Goal: Task Accomplishment & Management: Use online tool/utility

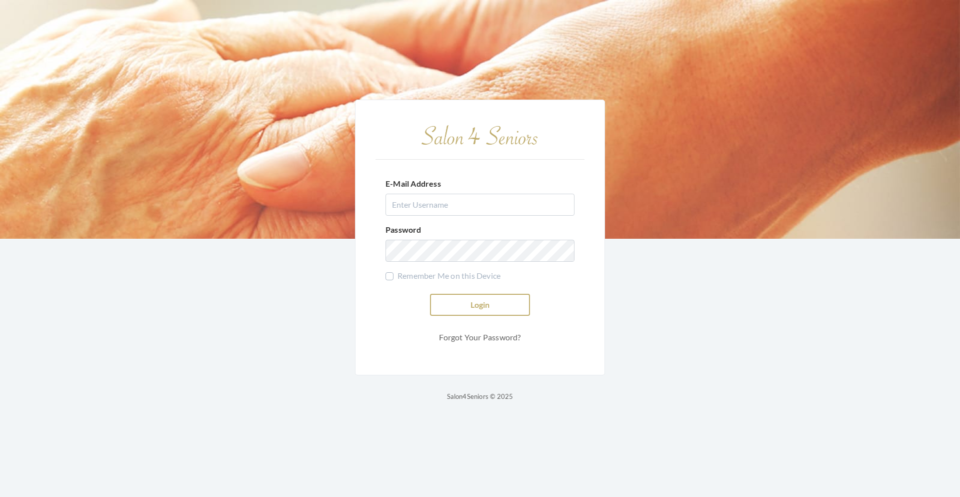
type input "[EMAIL_ADDRESS][DOMAIN_NAME]"
click at [448, 302] on button "Login" at bounding box center [480, 305] width 100 height 22
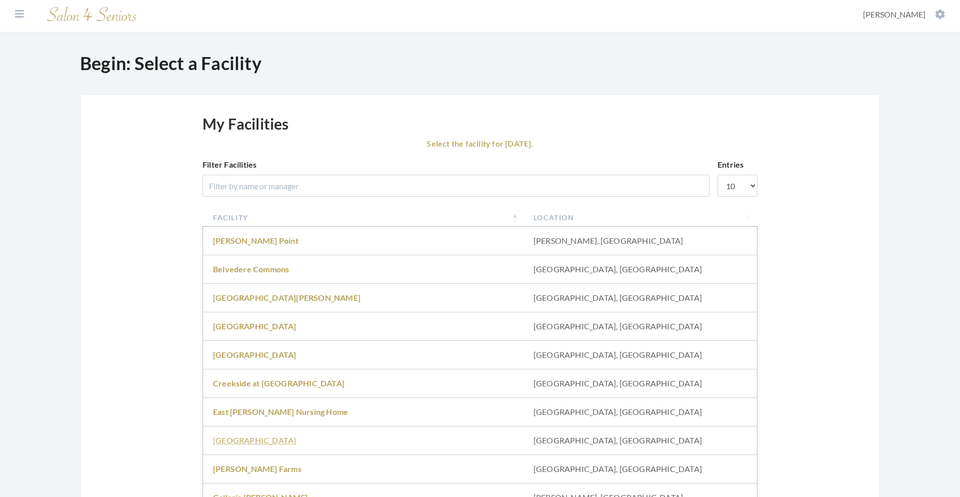
scroll to position [5, 0]
click at [258, 408] on link "East Glen Nursing Home" at bounding box center [280, 410] width 135 height 10
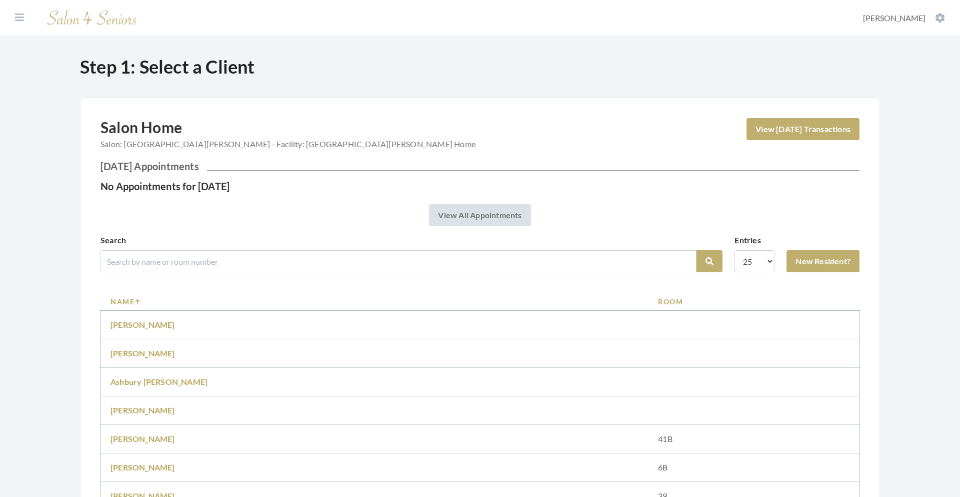
drag, startPoint x: 374, startPoint y: 148, endPoint x: 231, endPoint y: 1, distance: 205.2
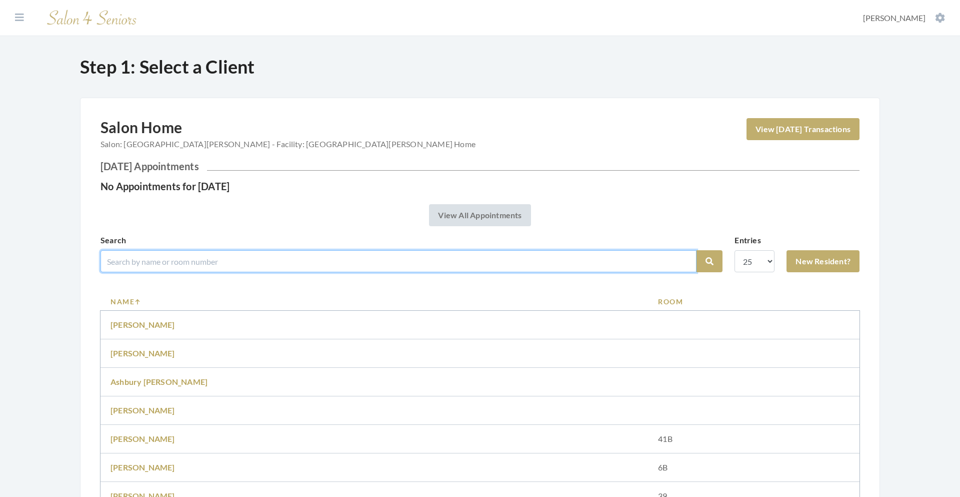
click at [230, 257] on input "search" at bounding box center [399, 261] width 596 height 22
click at [211, 264] on input "search" at bounding box center [399, 261] width 596 height 22
type input "[PERSON_NAME]"
click at [697, 250] on button "Search" at bounding box center [710, 261] width 26 height 22
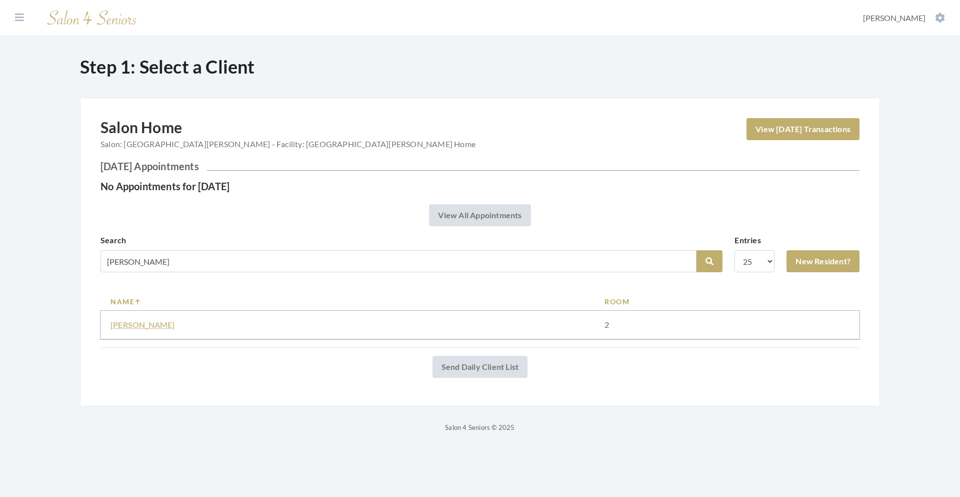
click at [140, 321] on link "[PERSON_NAME]" at bounding box center [143, 325] width 65 height 10
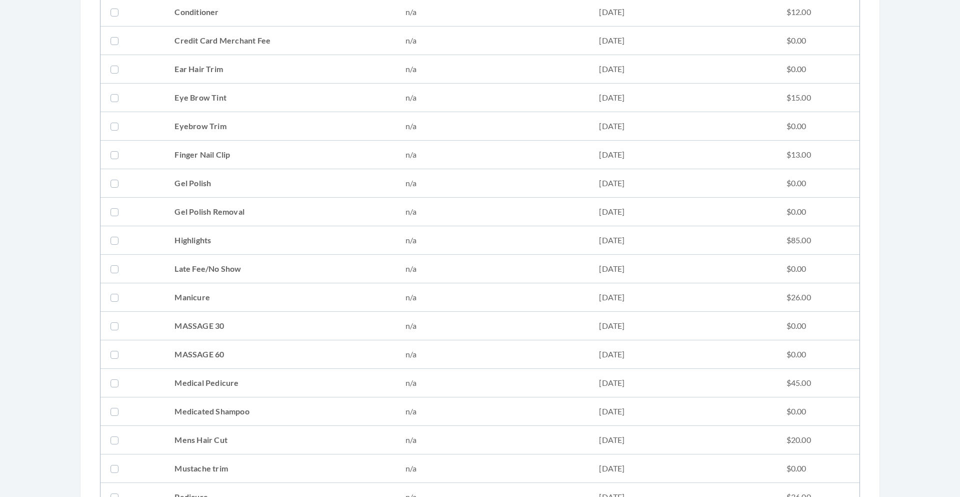
scroll to position [865, 0]
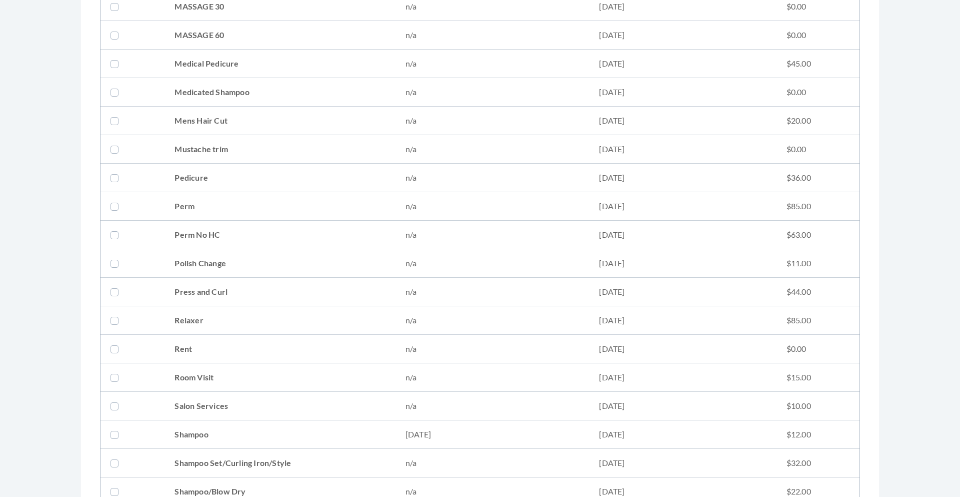
click at [112, 293] on label at bounding box center [117, 292] width 12 height 12
checkbox input "true"
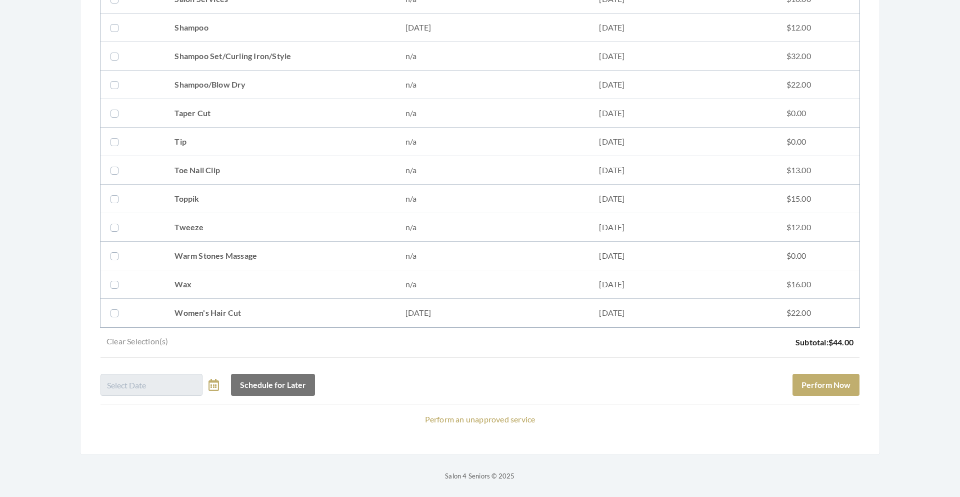
click at [116, 313] on label at bounding box center [117, 313] width 12 height 12
checkbox input "true"
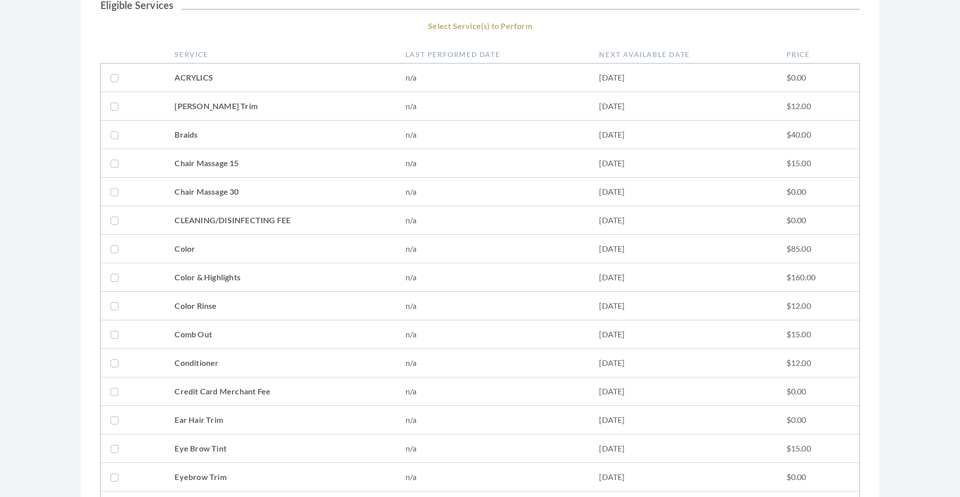
scroll to position [194, 0]
click at [112, 365] on label at bounding box center [117, 364] width 12 height 12
checkbox input "true"
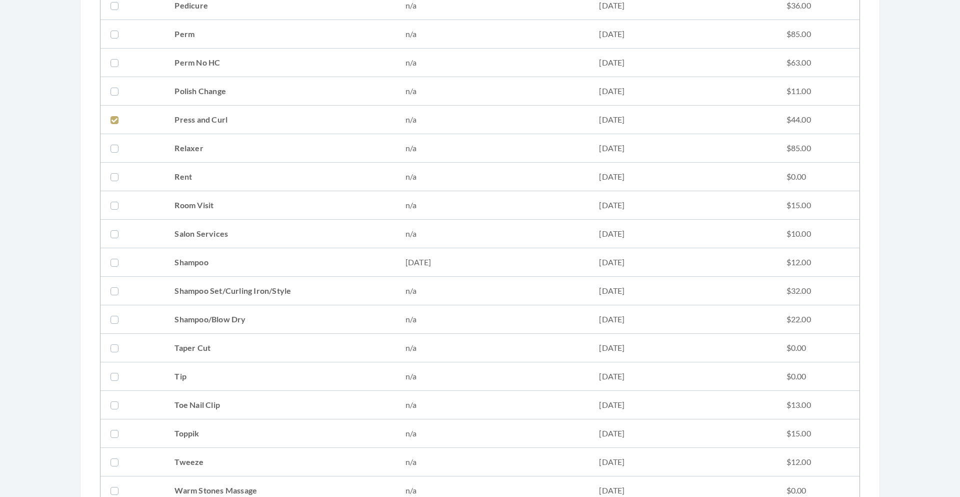
scroll to position [1272, 0]
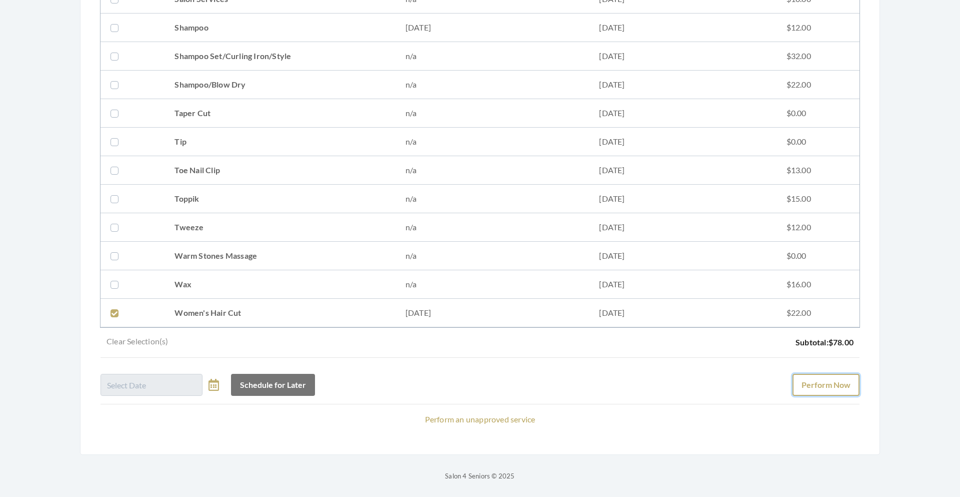
click at [835, 383] on button "Perform Now" at bounding box center [826, 385] width 67 height 22
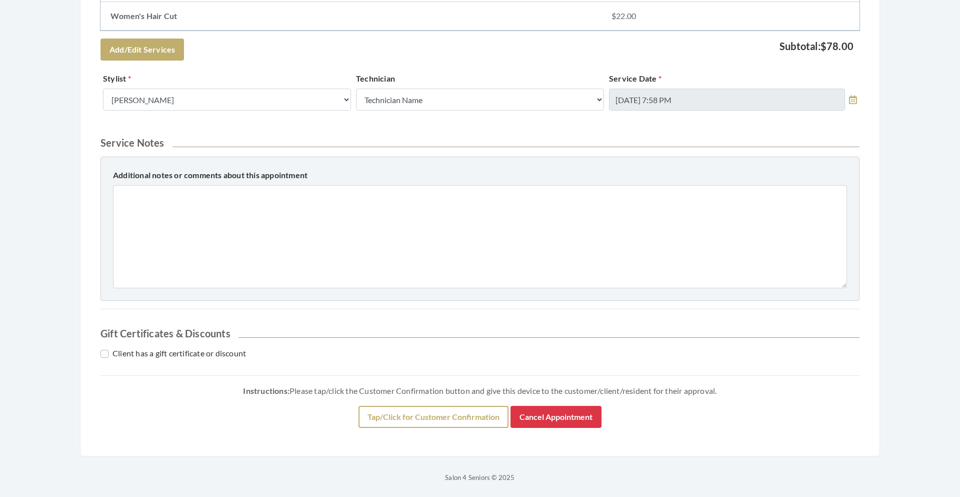
scroll to position [353, 0]
click at [466, 413] on button "Tap/Click for Customer Confirmation" at bounding box center [434, 415] width 150 height 22
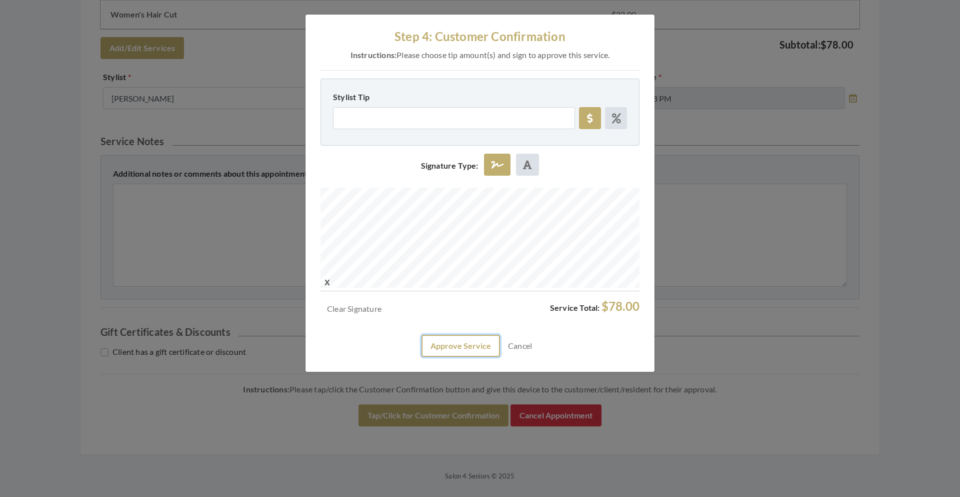
click at [468, 346] on button "Approve Service" at bounding box center [461, 346] width 79 height 22
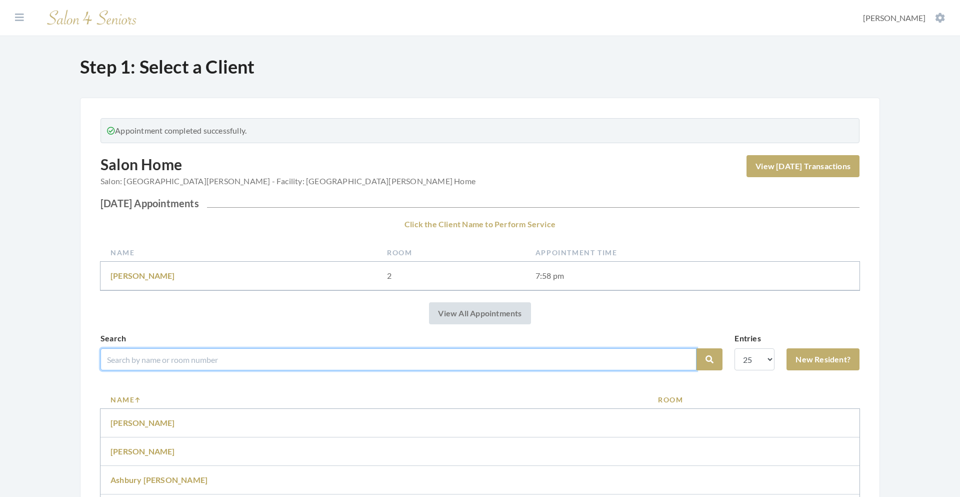
click at [207, 358] on input "search" at bounding box center [399, 359] width 596 height 22
type input "[PERSON_NAME]"
click at [697, 348] on button "Search" at bounding box center [710, 359] width 26 height 22
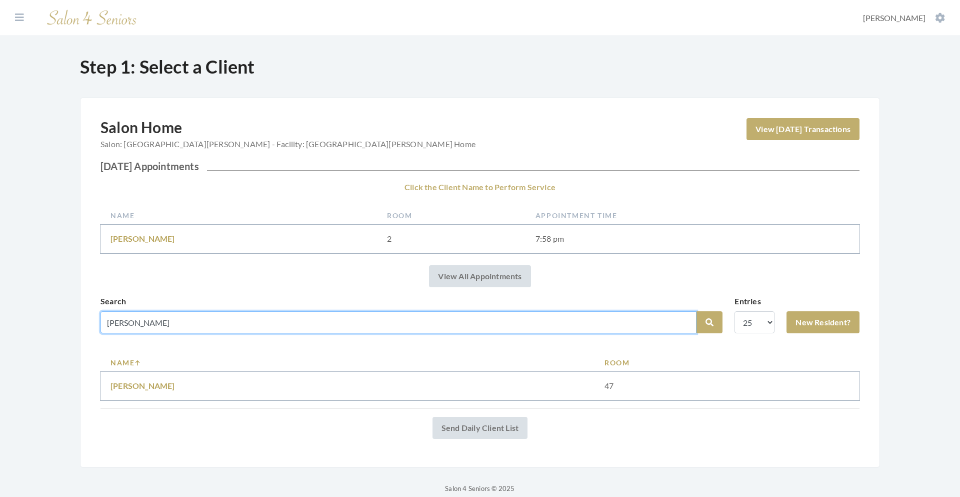
click at [268, 319] on input "[PERSON_NAME]" at bounding box center [399, 322] width 596 height 22
type input "w"
type input "[PERSON_NAME]"
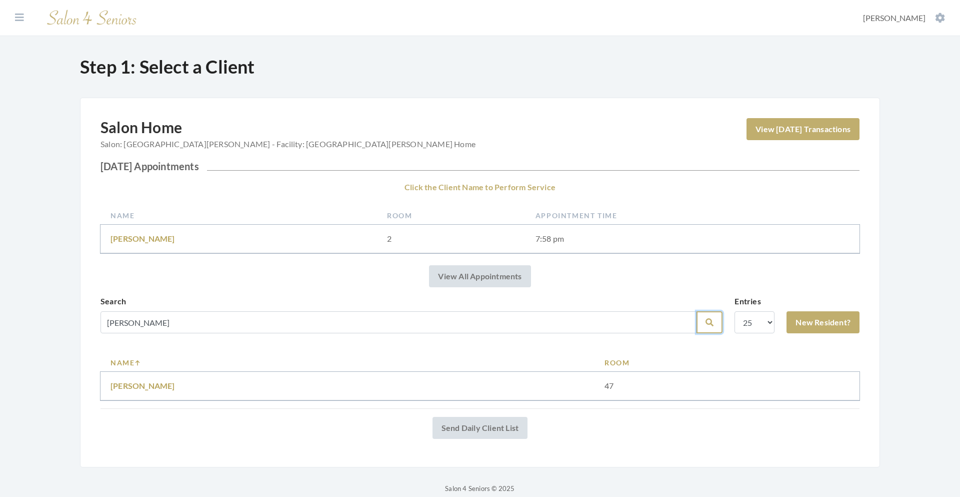
click at [714, 323] on icon "submit" at bounding box center [710, 322] width 8 height 8
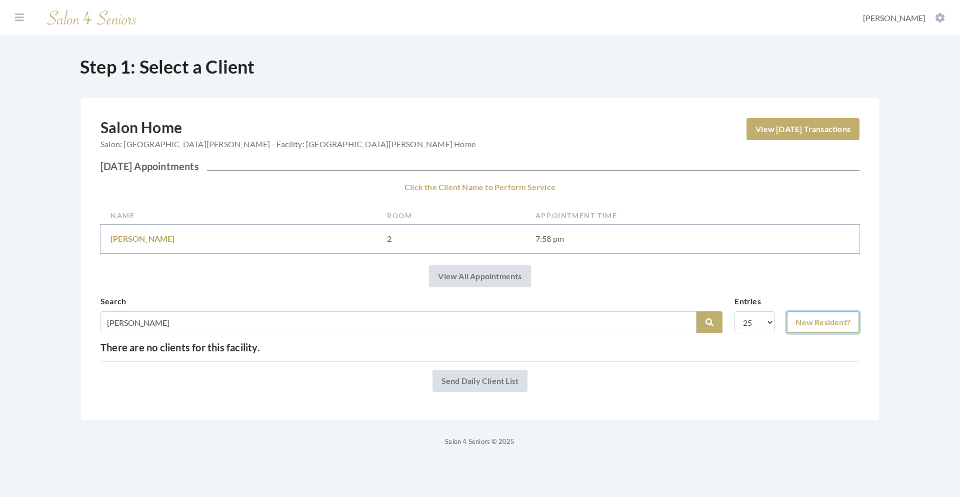
click at [837, 322] on link "New Resident?" at bounding box center [823, 322] width 73 height 22
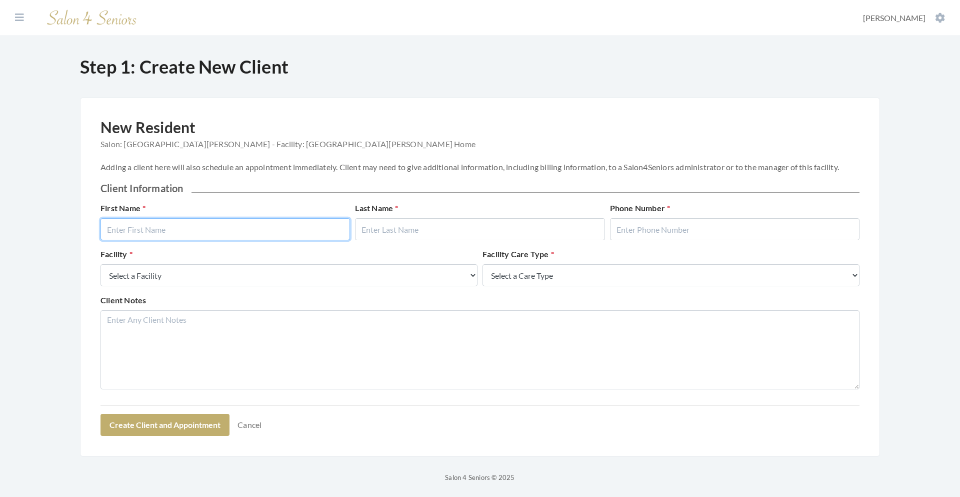
click at [206, 229] on input "text" at bounding box center [226, 229] width 250 height 22
type input "Wanda"
click at [387, 230] on input "text" at bounding box center [480, 229] width 250 height 22
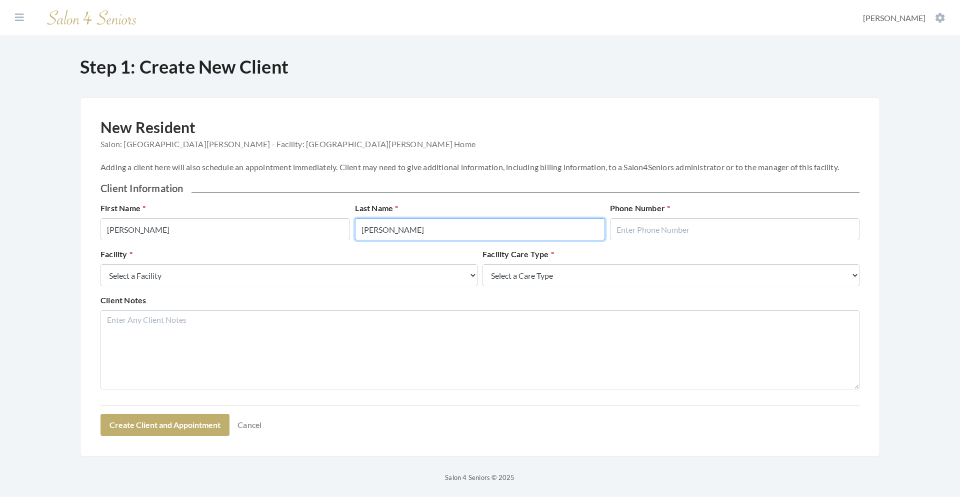
type input "Womack"
click at [673, 229] on input "text" at bounding box center [735, 229] width 250 height 22
type input "2056402786"
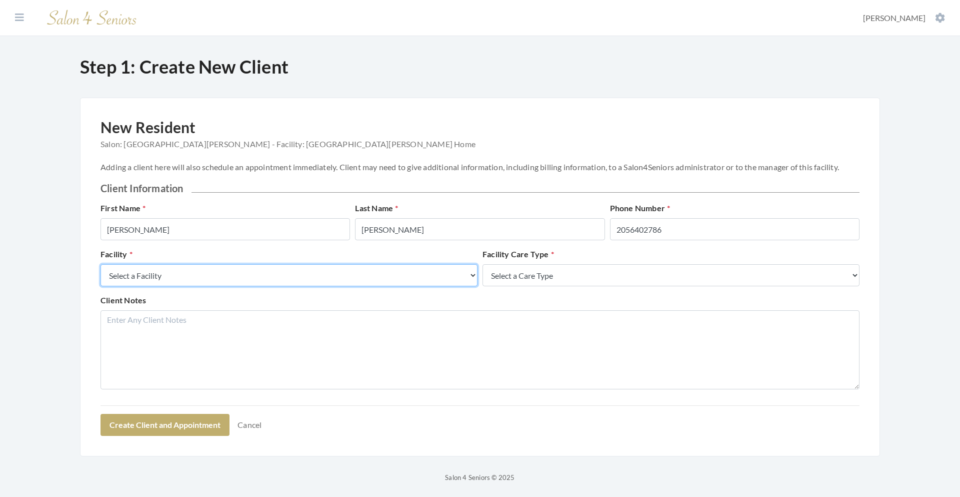
click at [372, 278] on select "Select a Facility Creekside at Three Rivers Brookdale Jones Farm Merrill Garden…" at bounding box center [289, 275] width 377 height 22
select select "55"
click at [101, 264] on select "Select a Facility Creekside at Three Rivers Brookdale Jones Farm Merrill Garden…" at bounding box center [289, 275] width 377 height 22
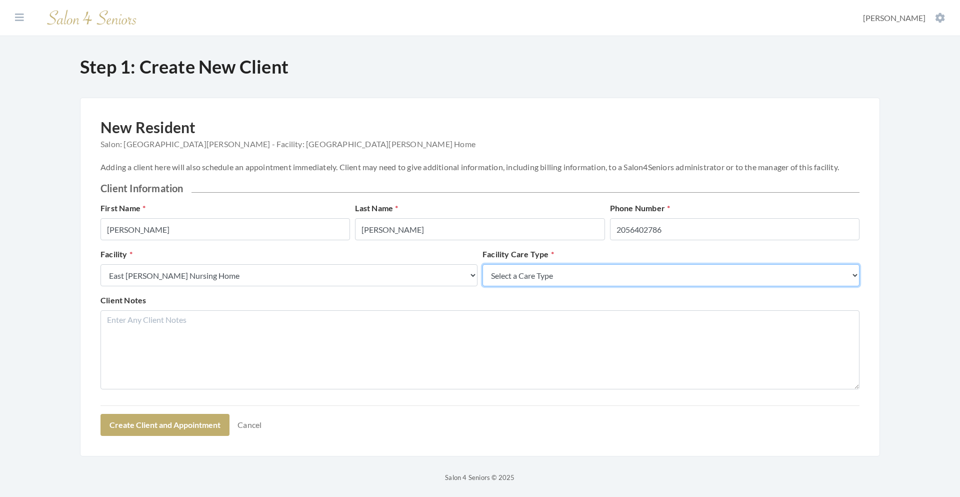
click at [542, 278] on select "Select a Care Type Nursing Home Rehab Memory Care Assisted Living Independent L…" at bounding box center [671, 275] width 377 height 22
select select "1"
click at [483, 264] on select "Select a Care Type Nursing Home Rehab Memory Care Assisted Living Independent L…" at bounding box center [671, 275] width 377 height 22
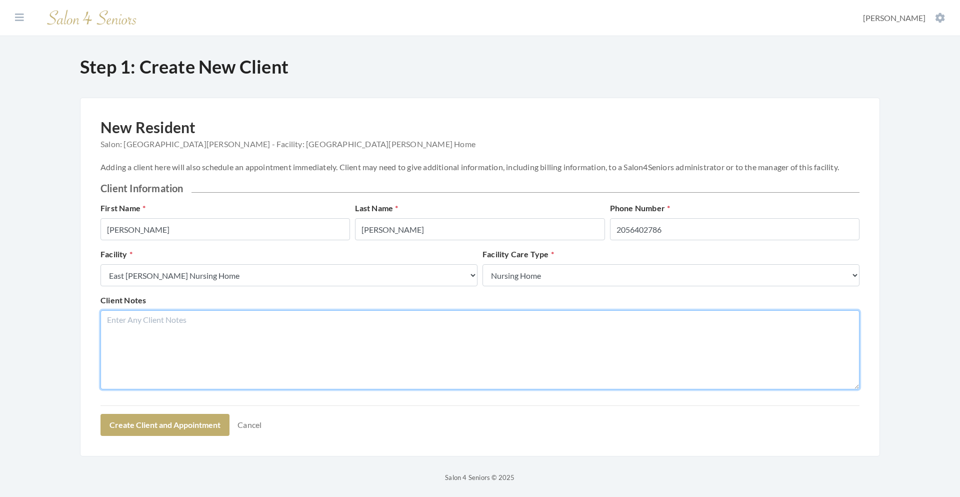
click at [445, 342] on textarea "Client Notes" at bounding box center [480, 349] width 759 height 79
type textarea "Room 49A"
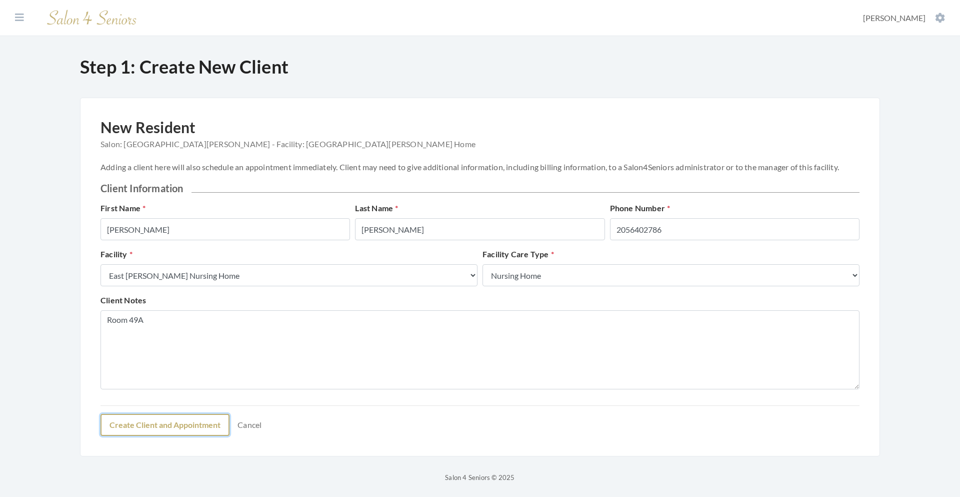
click at [157, 426] on button "Create Client and Appointment" at bounding box center [165, 425] width 129 height 22
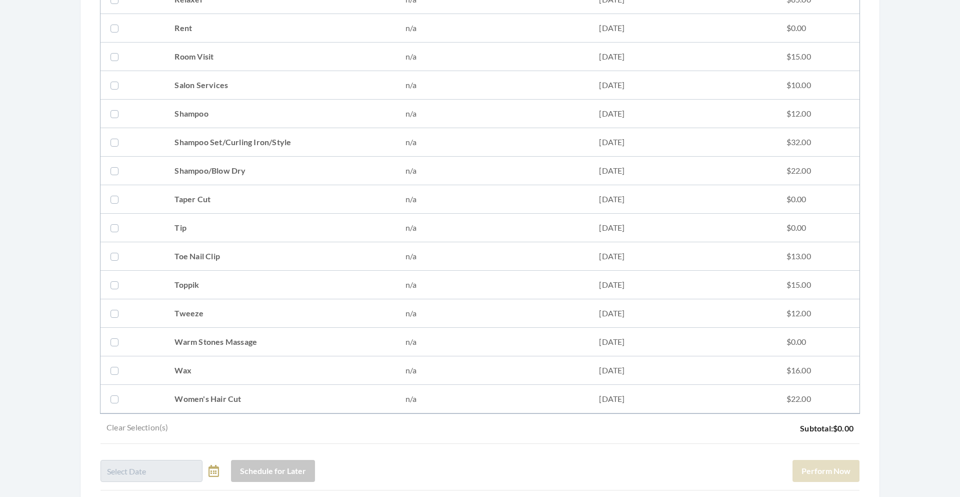
scroll to position [1339, 0]
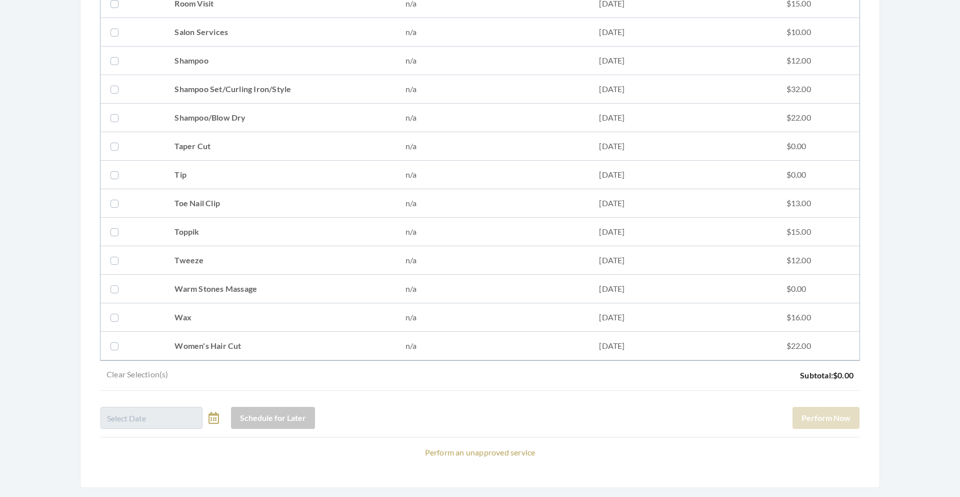
click at [221, 92] on td "Shampoo Set/Curling Iron/Style" at bounding box center [280, 89] width 231 height 29
checkbox input "true"
click at [838, 423] on button "Perform Now" at bounding box center [826, 418] width 67 height 22
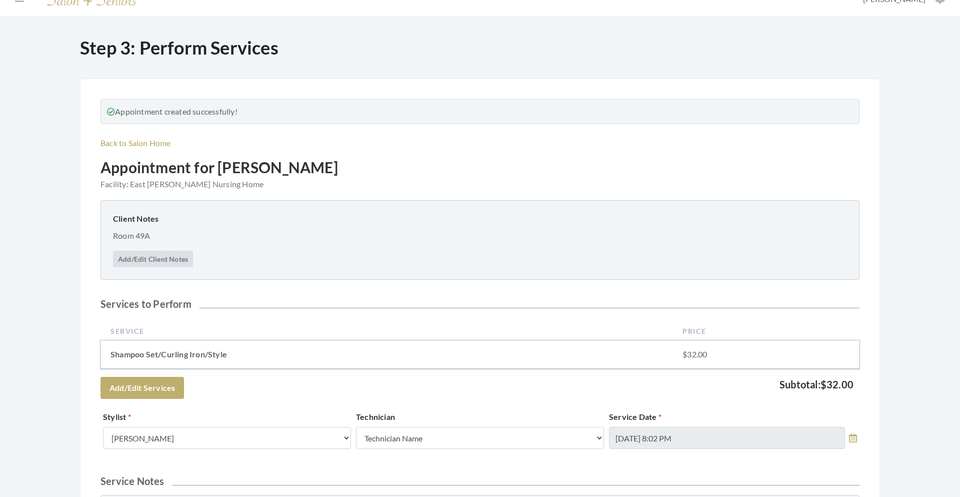
scroll to position [359, 0]
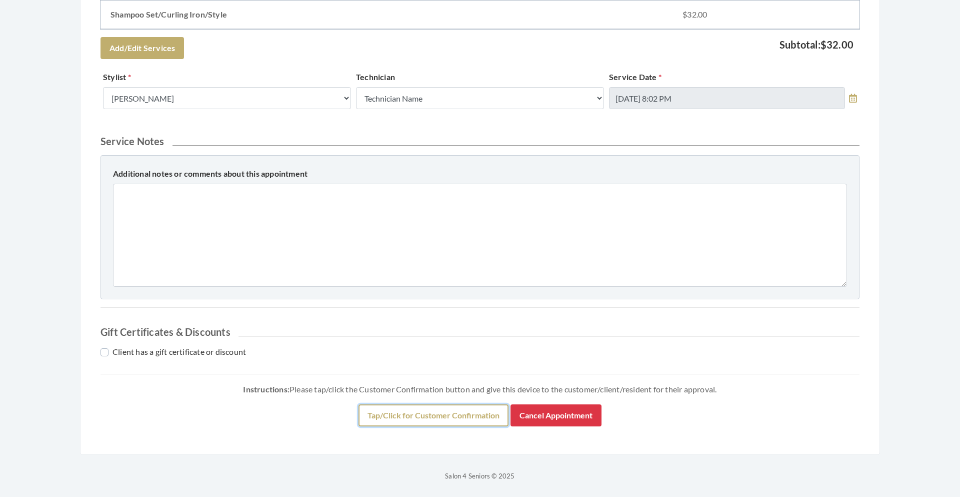
click at [451, 414] on button "Tap/Click for Customer Confirmation" at bounding box center [434, 415] width 150 height 22
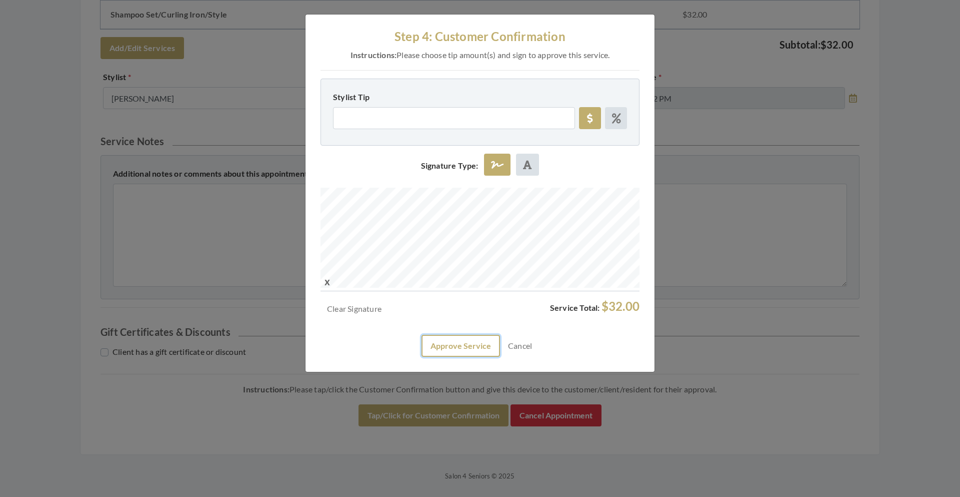
click at [455, 345] on button "Approve Service" at bounding box center [461, 346] width 79 height 22
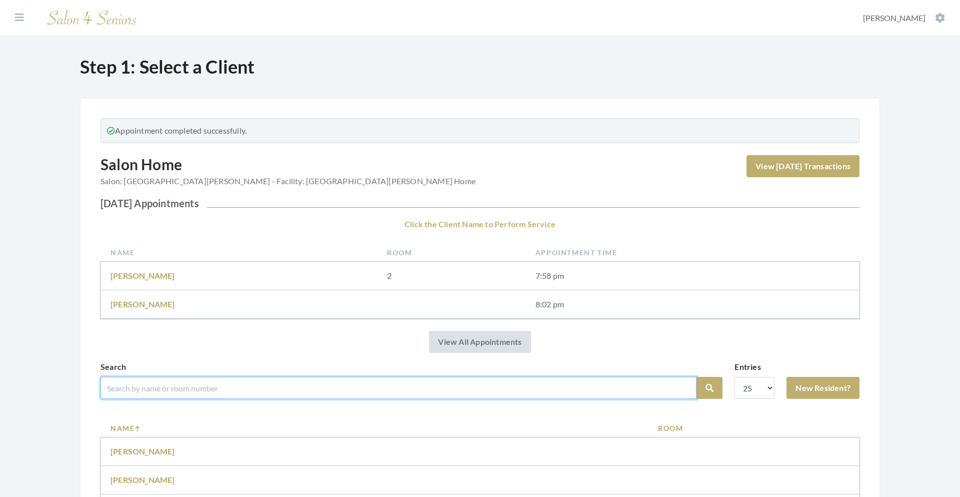
click at [132, 382] on input "search" at bounding box center [399, 388] width 596 height 22
type input "Martha"
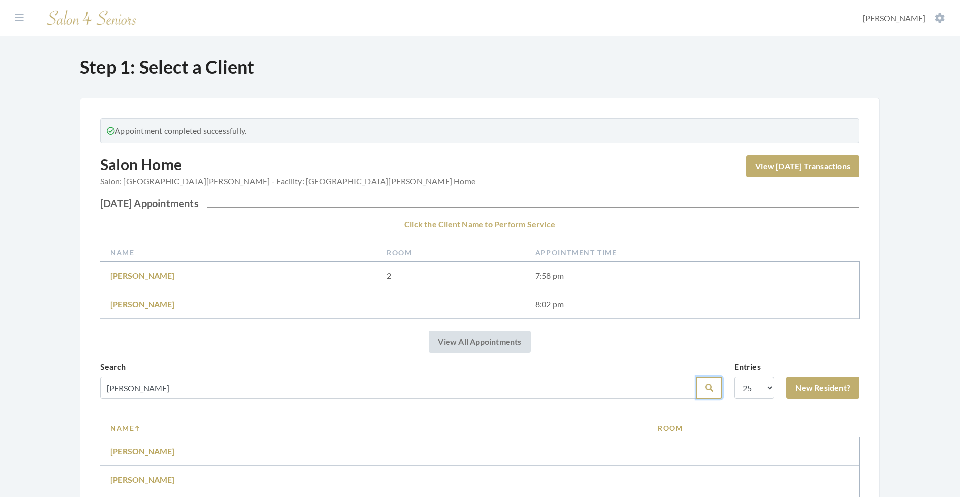
click at [705, 383] on button "Search" at bounding box center [710, 388] width 26 height 22
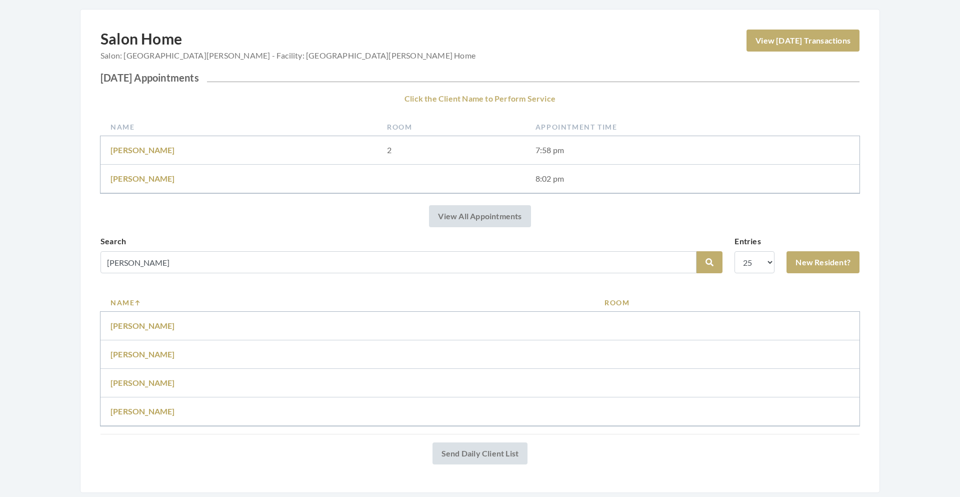
scroll to position [120, 0]
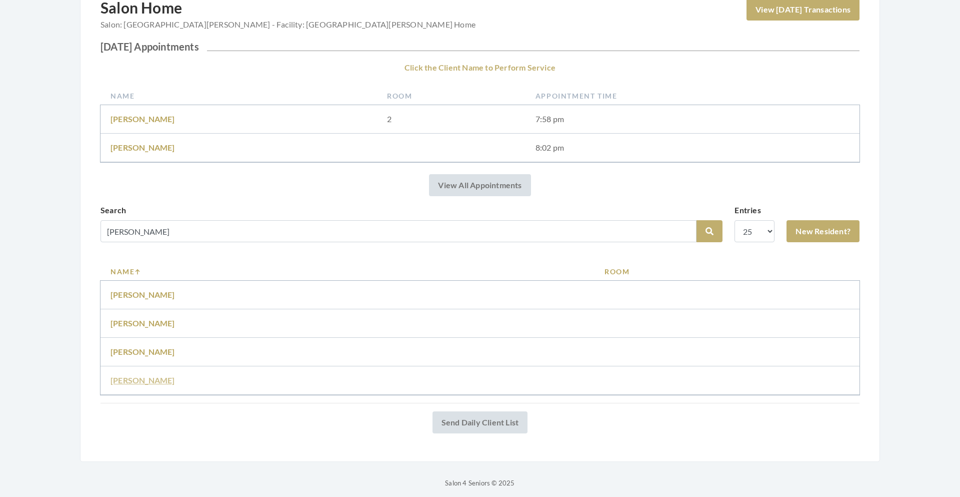
click at [142, 381] on link "Martha Samples" at bounding box center [143, 380] width 65 height 10
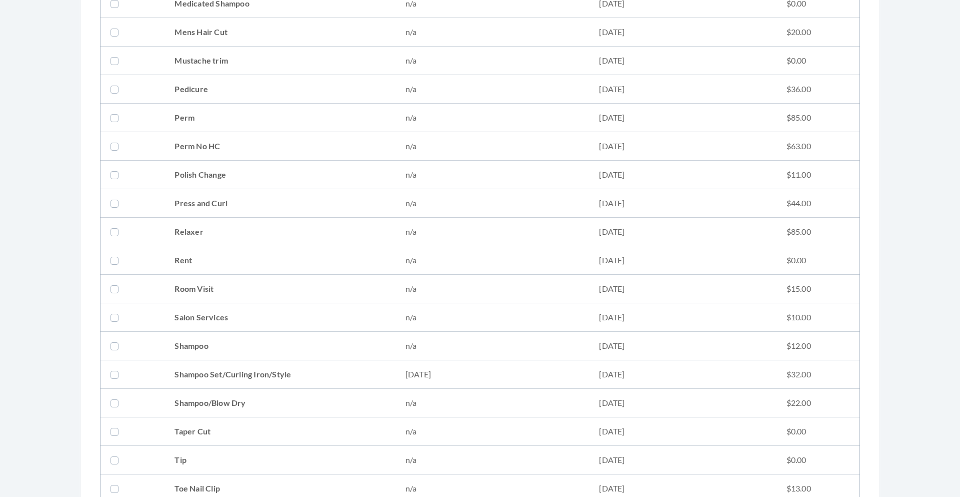
scroll to position [1272, 0]
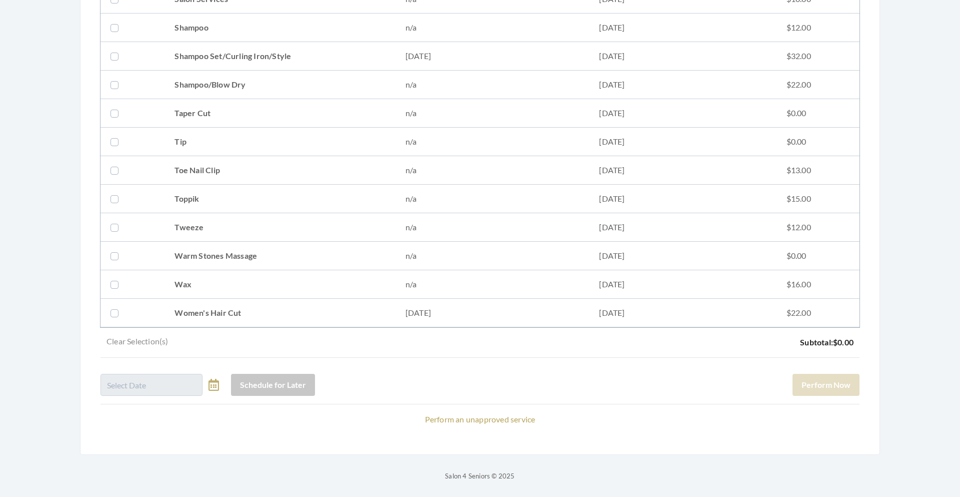
click at [114, 313] on label at bounding box center [117, 313] width 12 height 12
checkbox input "true"
click at [111, 57] on label at bounding box center [117, 56] width 12 height 12
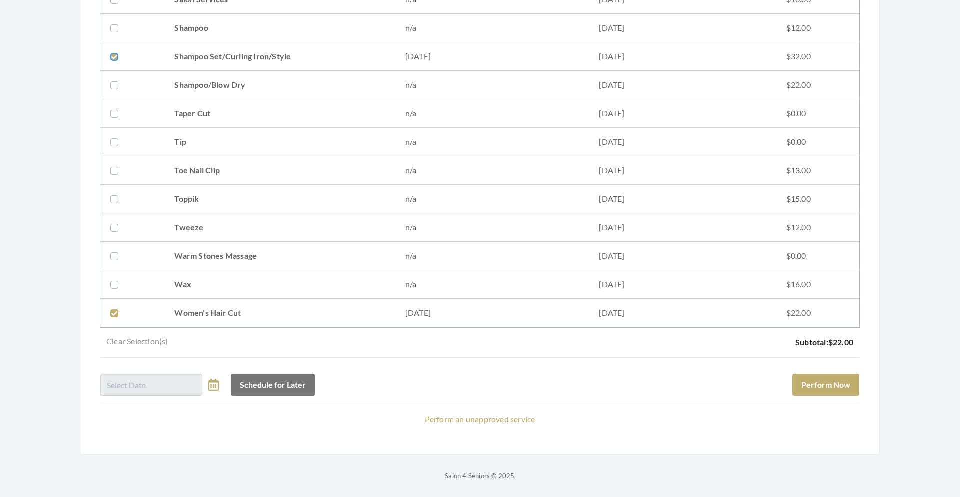
checkbox input "true"
click at [842, 388] on button "Perform Now" at bounding box center [826, 385] width 67 height 22
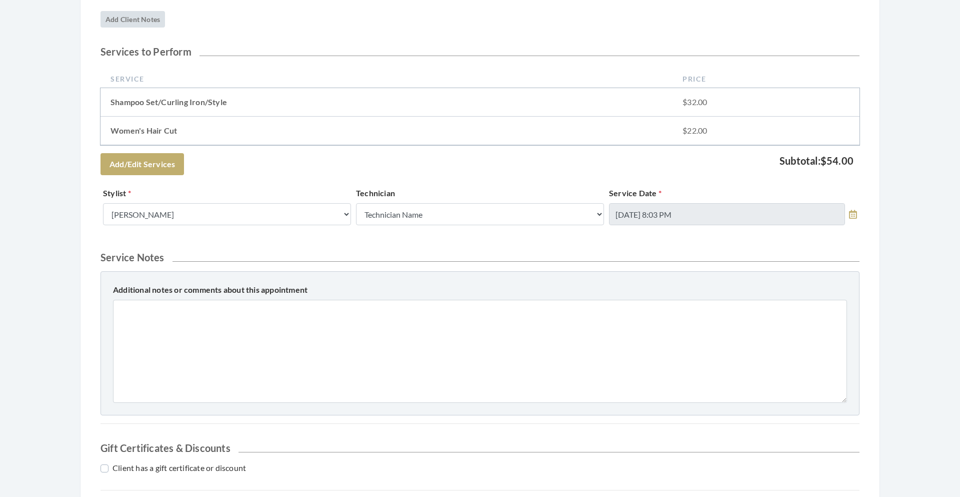
scroll to position [324, 0]
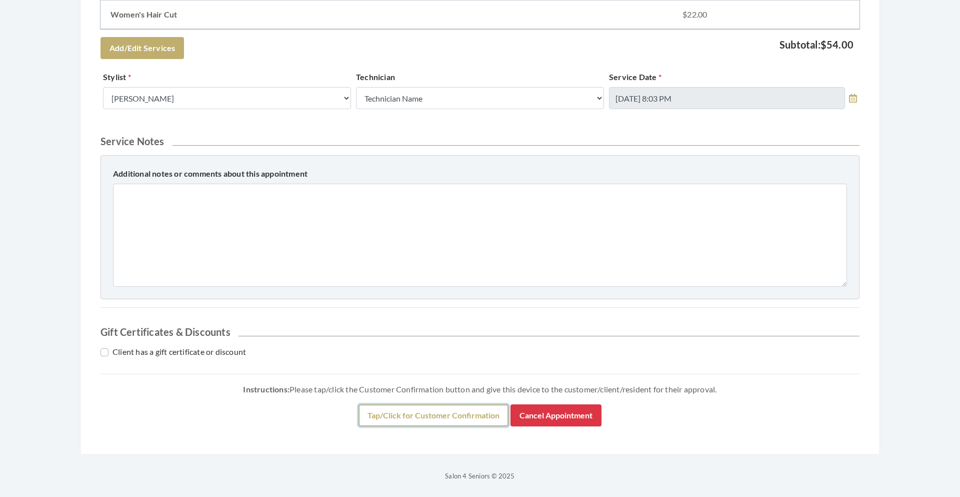
click at [445, 418] on button "Tap/Click for Customer Confirmation" at bounding box center [434, 415] width 150 height 22
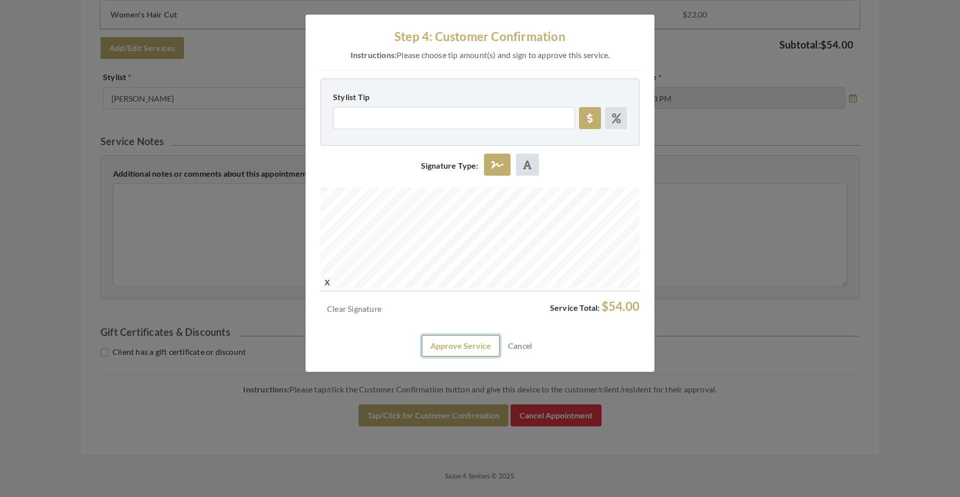
click at [451, 343] on button "Approve Service" at bounding box center [461, 346] width 79 height 22
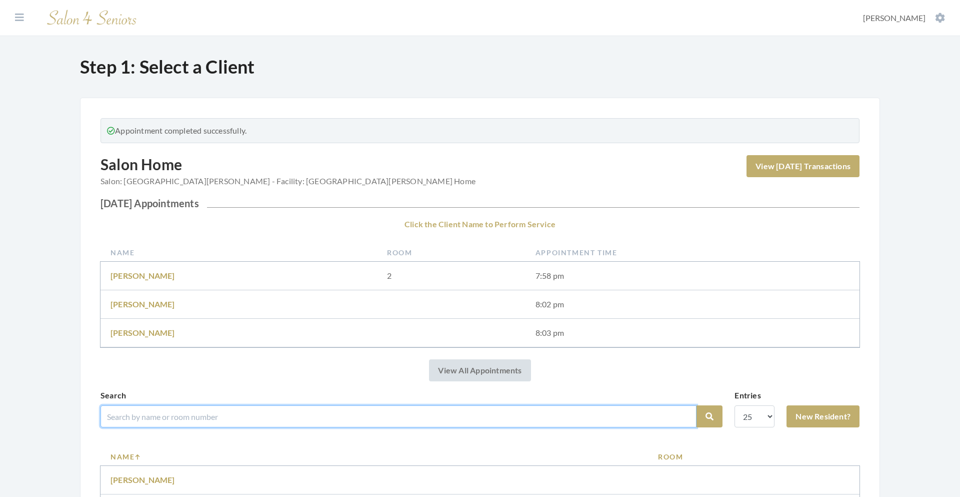
click at [266, 413] on input "search" at bounding box center [399, 416] width 596 height 22
